Goal: Information Seeking & Learning: Learn about a topic

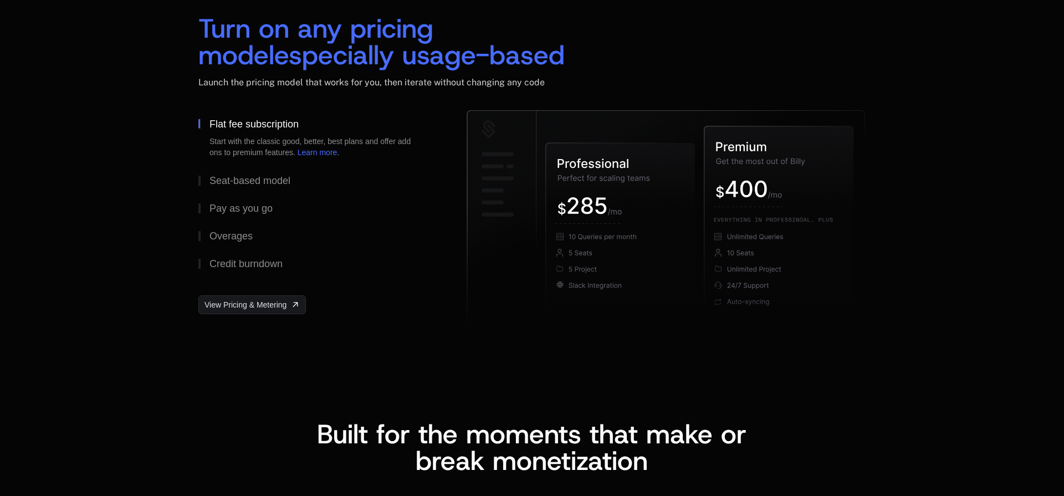
scroll to position [1663, 0]
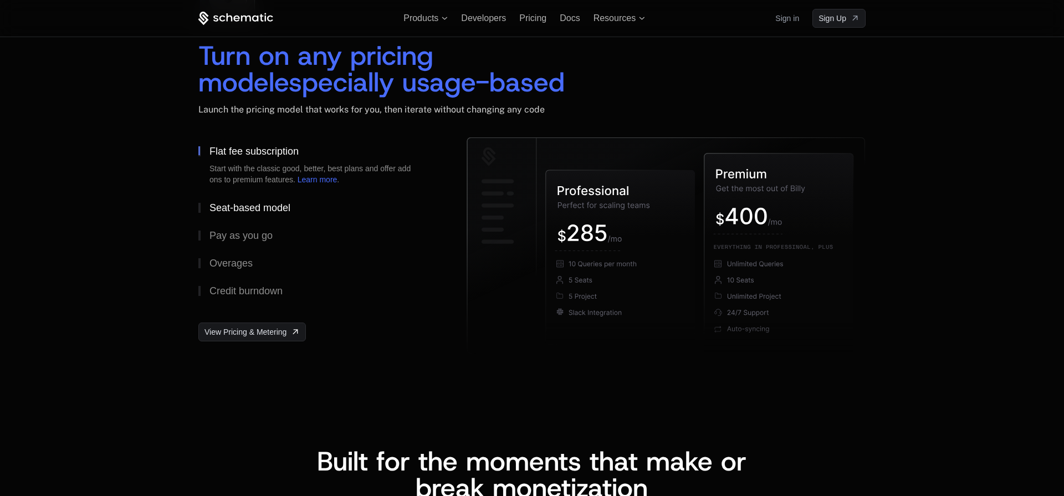
click at [272, 206] on div "Seat-based model" at bounding box center [249, 208] width 81 height 10
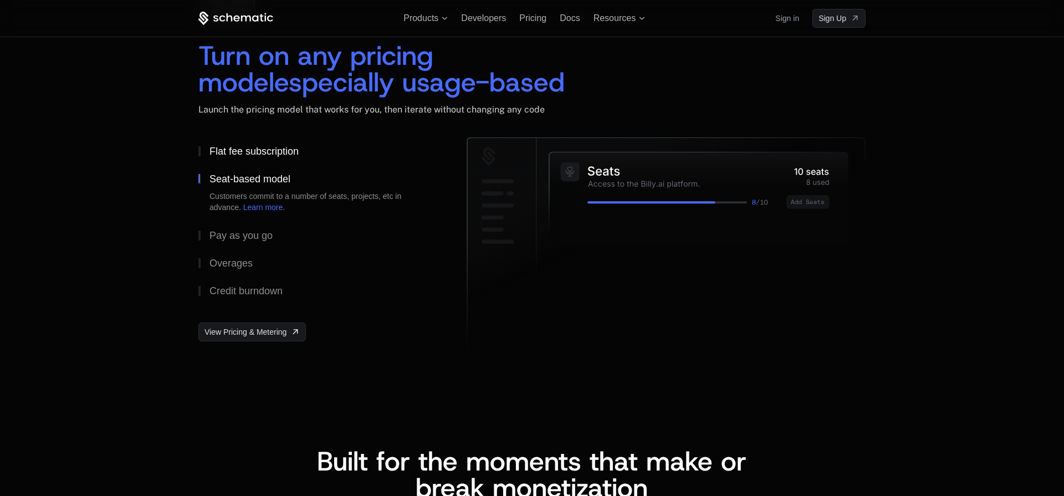
click at [257, 151] on div "Flat fee subscription" at bounding box center [253, 151] width 89 height 10
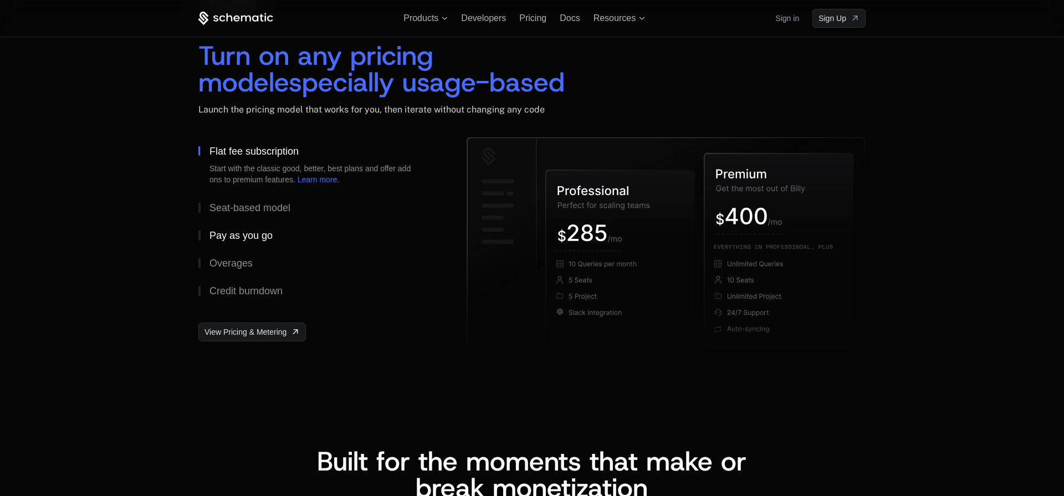
click at [254, 233] on div "Pay as you go" at bounding box center [240, 236] width 63 height 10
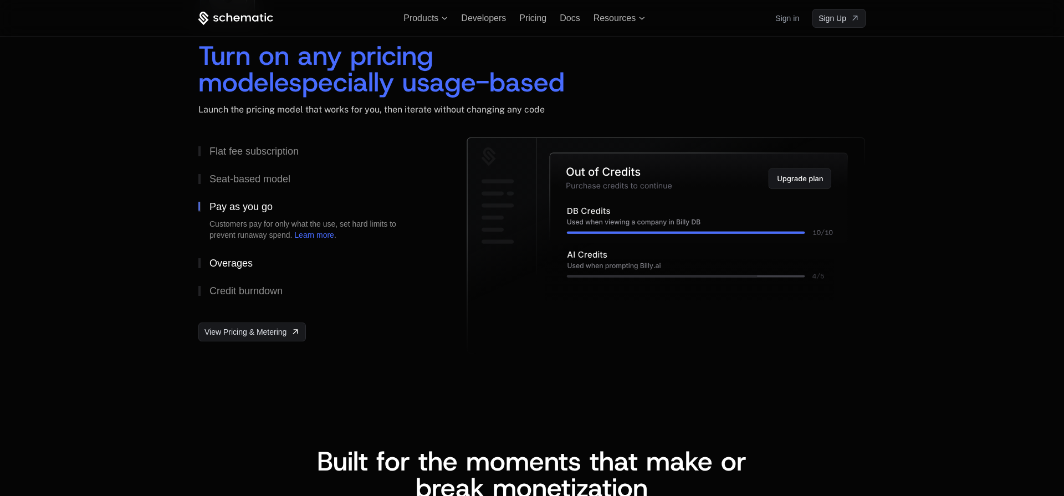
click at [233, 264] on div "Overages" at bounding box center [230, 263] width 43 height 10
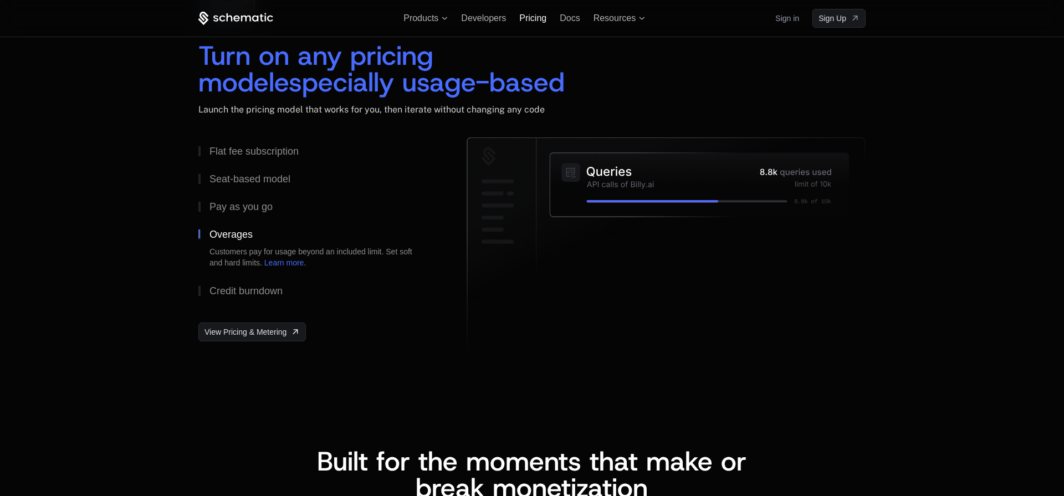
click at [533, 18] on span "Pricing" at bounding box center [532, 17] width 27 height 9
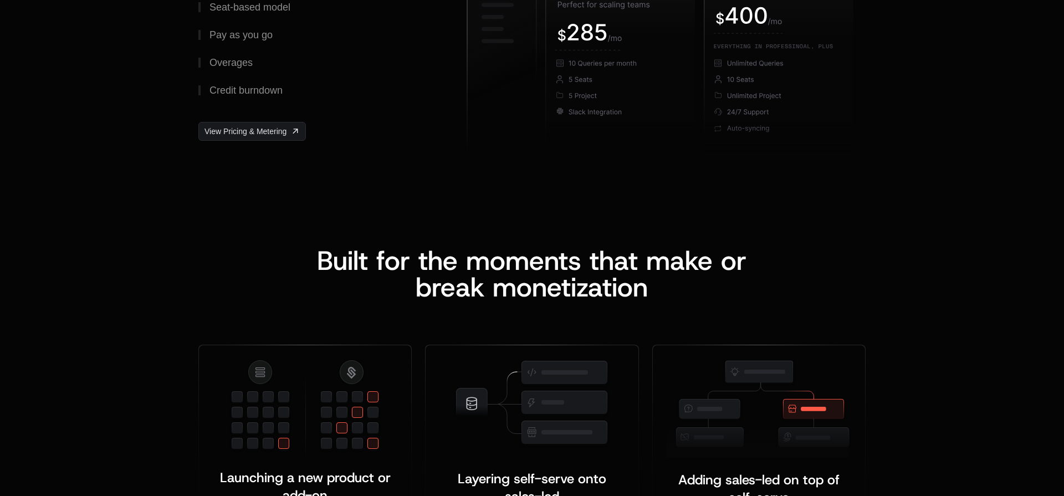
scroll to position [1922, 0]
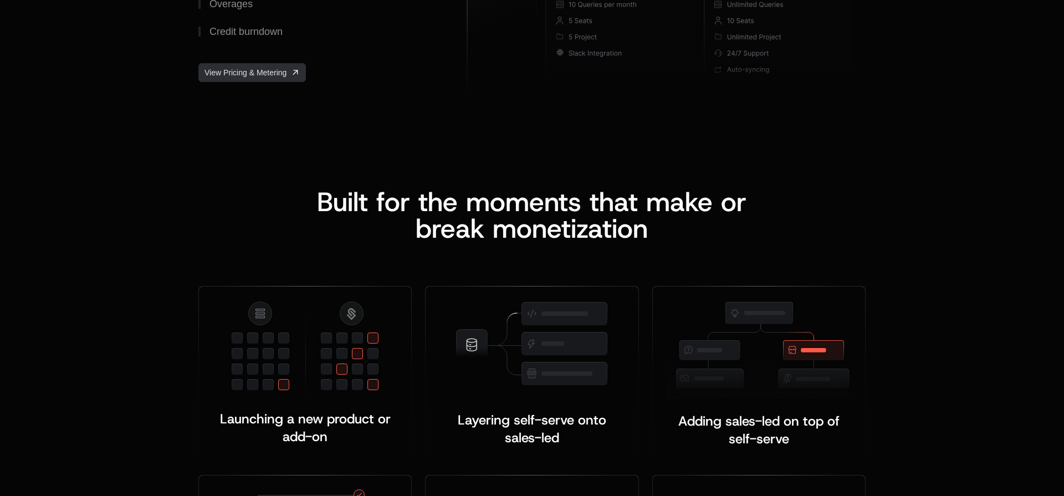
click at [281, 75] on span "View Pricing & Metering" at bounding box center [245, 72] width 82 height 11
